Goal: Check status: Check status

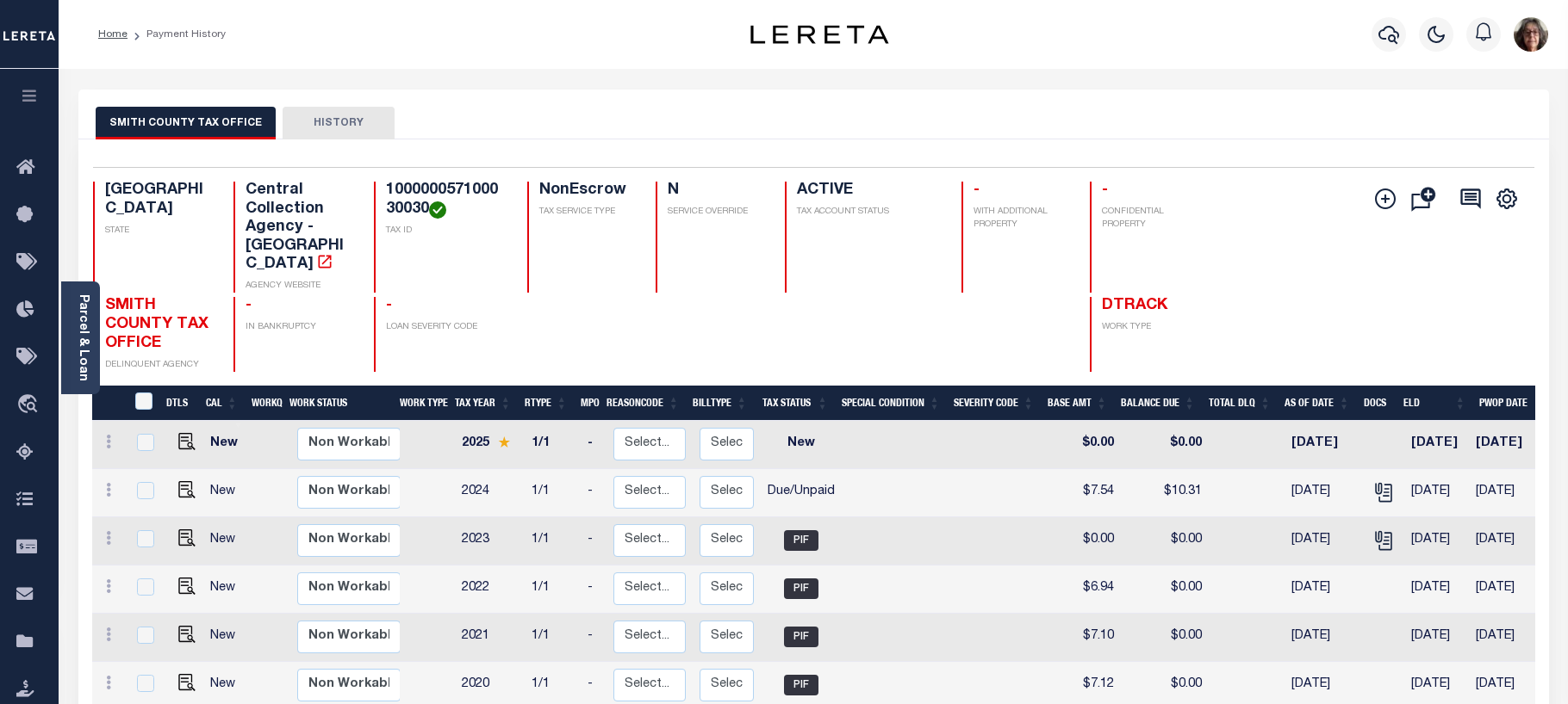
drag, startPoint x: 1385, startPoint y: 34, endPoint x: 829, endPoint y: 123, distance: 563.1
click at [1369, 35] on div at bounding box center [1388, 34] width 47 height 60
click at [1390, 34] on icon "button" at bounding box center [1389, 34] width 21 height 21
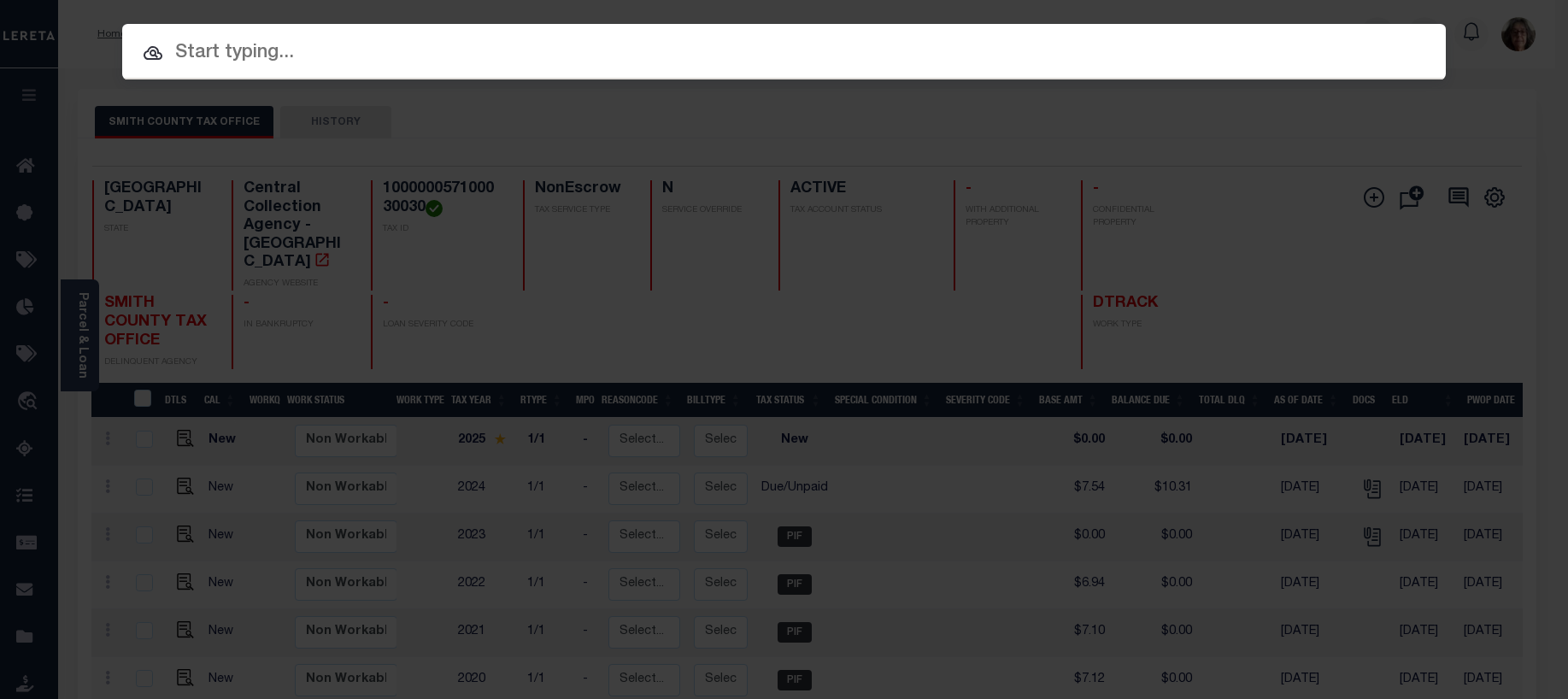
paste input "3422511"
type input "3422511"
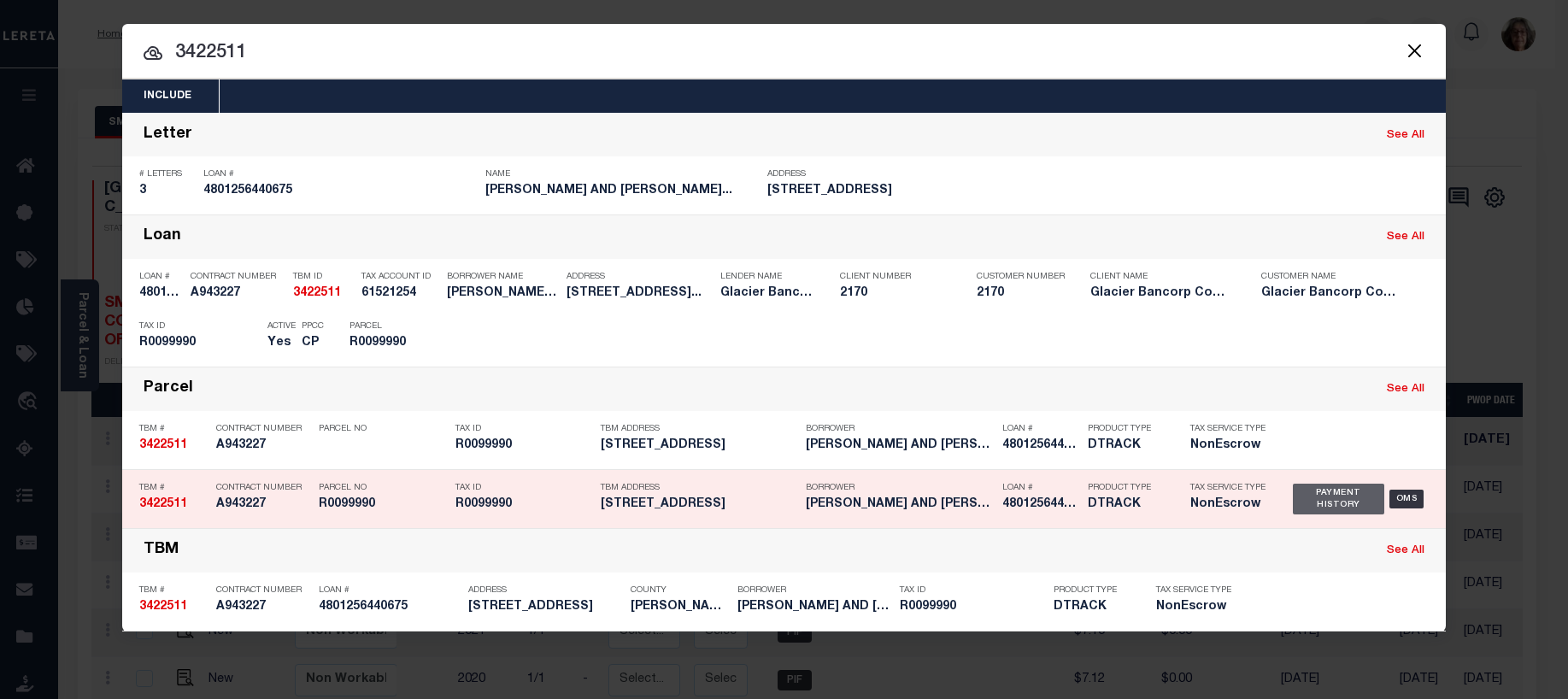
click at [1342, 496] on div "Payment History" at bounding box center [1339, 499] width 91 height 30
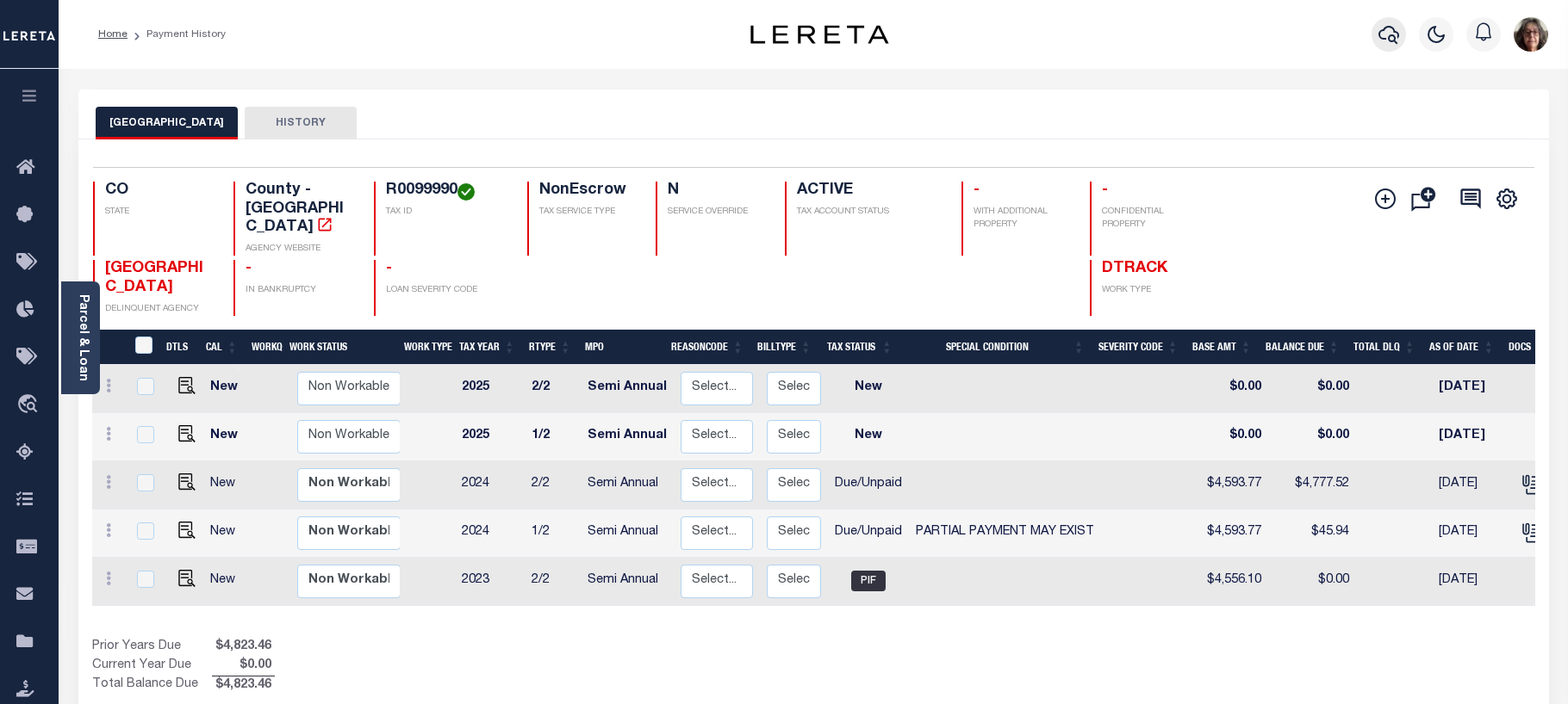
click at [1386, 38] on icon "button" at bounding box center [1389, 34] width 21 height 21
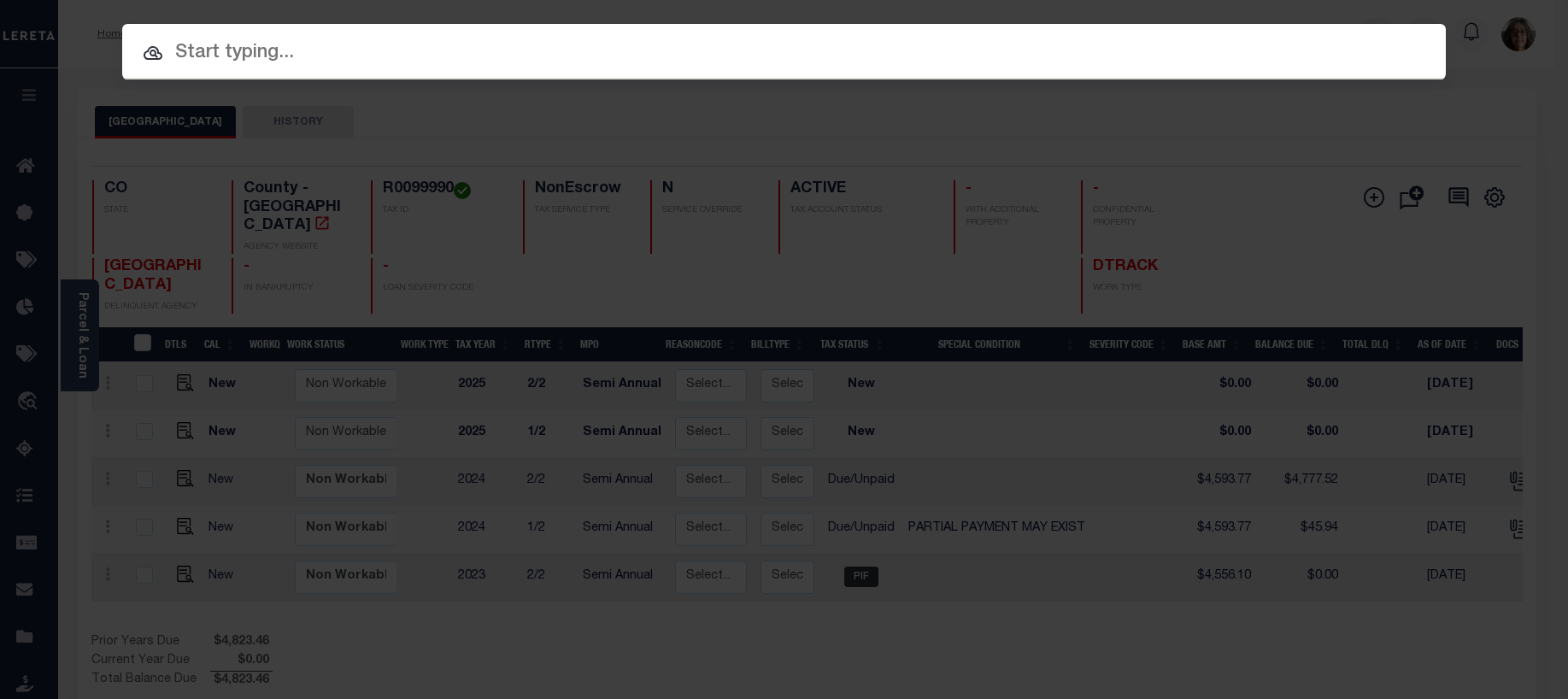
paste input "R00011383"
type input "R00011383"
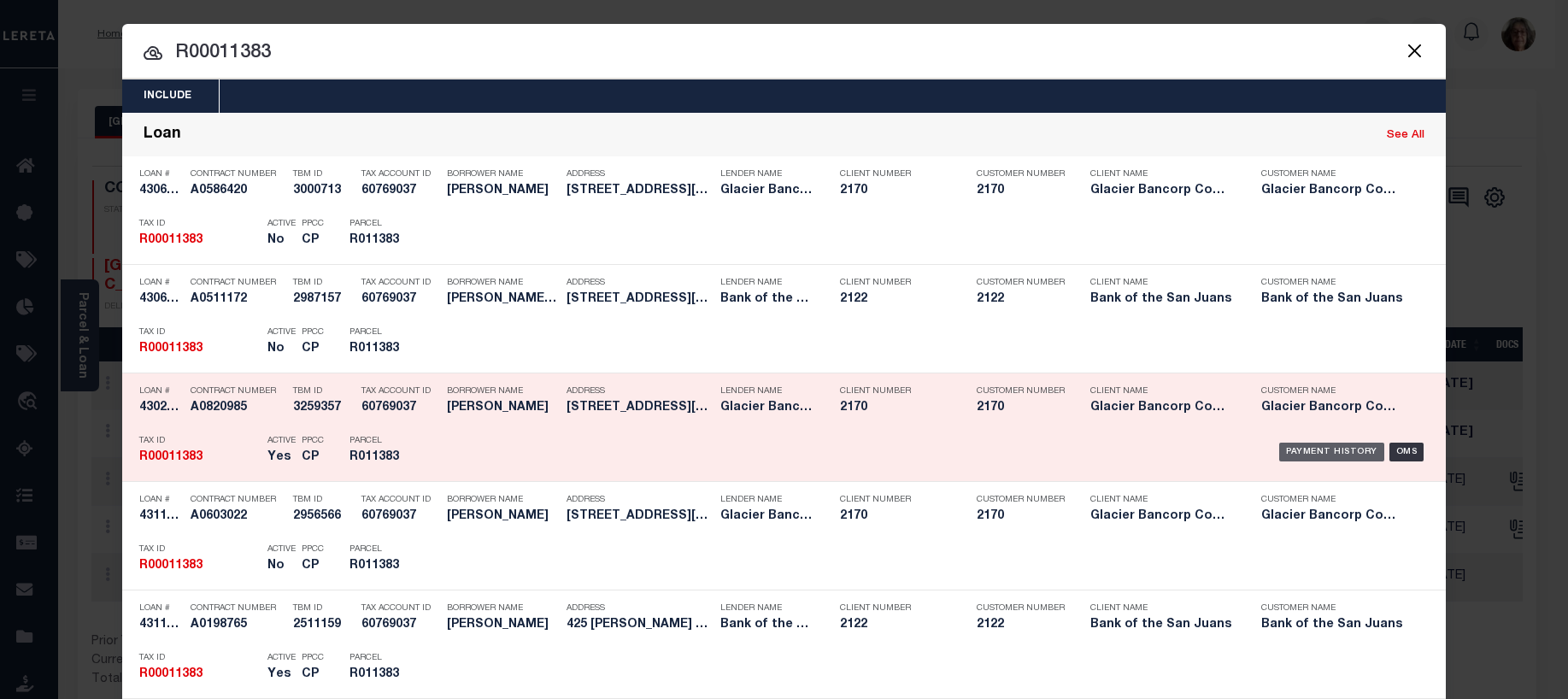
click at [1301, 456] on div "Payment History" at bounding box center [1331, 453] width 106 height 19
